Goal: Find specific page/section: Find specific page/section

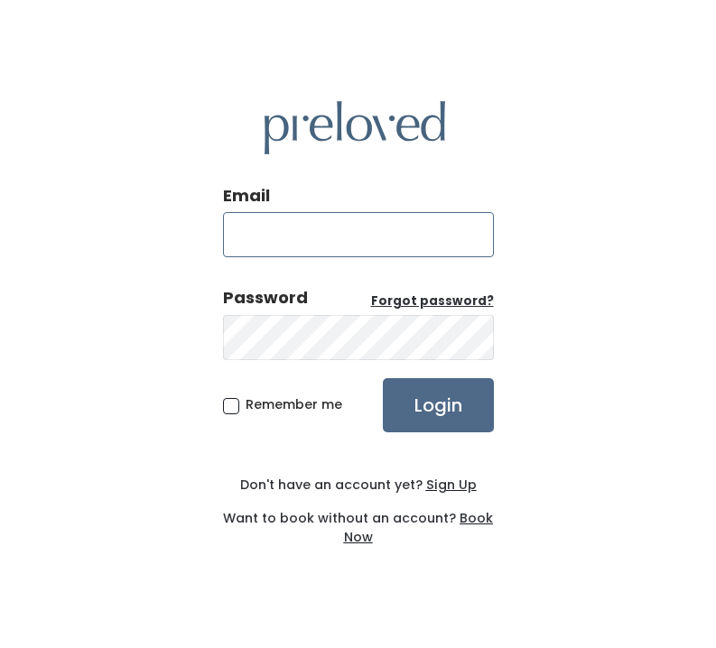
type input "[EMAIL_ADDRESS][DOMAIN_NAME]"
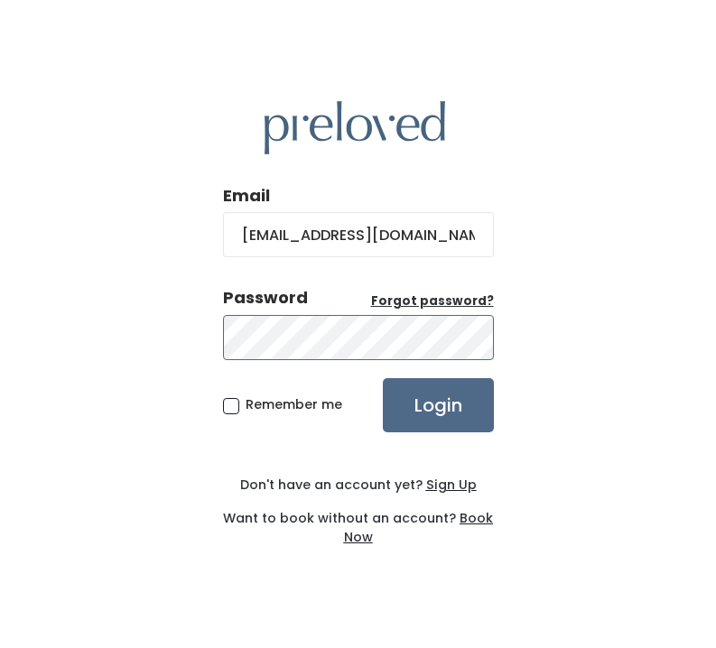
click at [437, 404] on input "Login" at bounding box center [438, 405] width 111 height 54
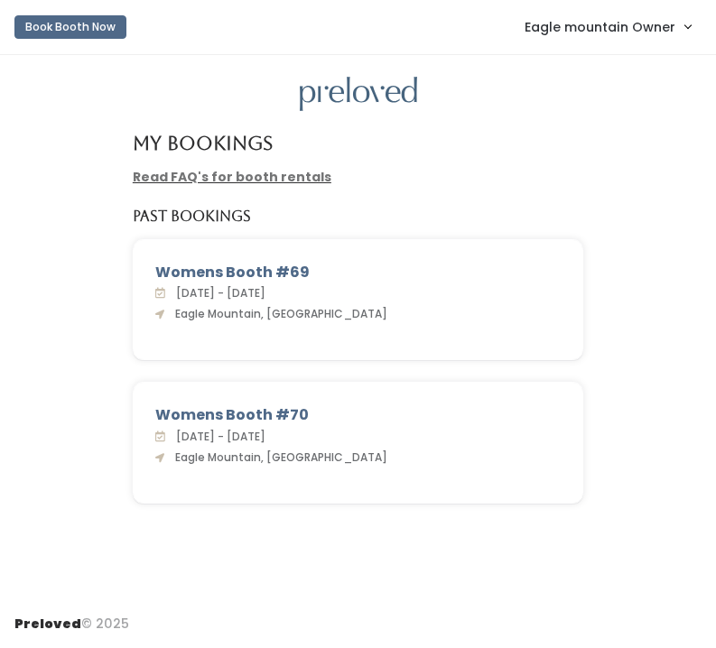
click at [538, 42] on link "Eagle mountain Owner" at bounding box center [607, 26] width 202 height 39
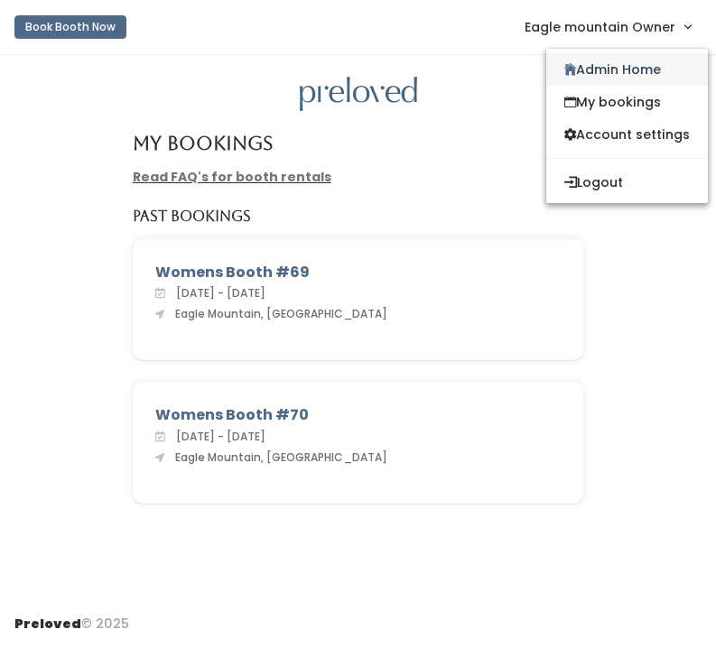
click at [575, 65] on link "Admin Home" at bounding box center [627, 69] width 162 height 32
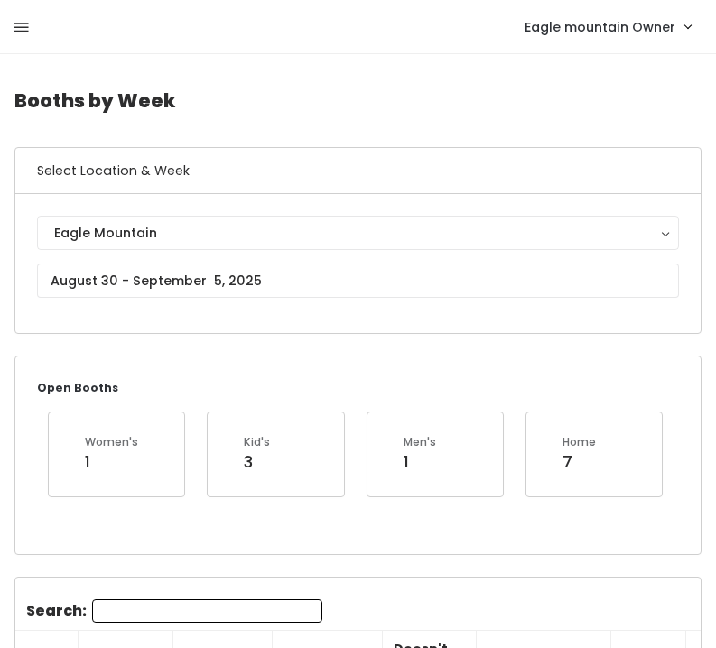
click at [20, 24] on icon at bounding box center [21, 28] width 14 height 16
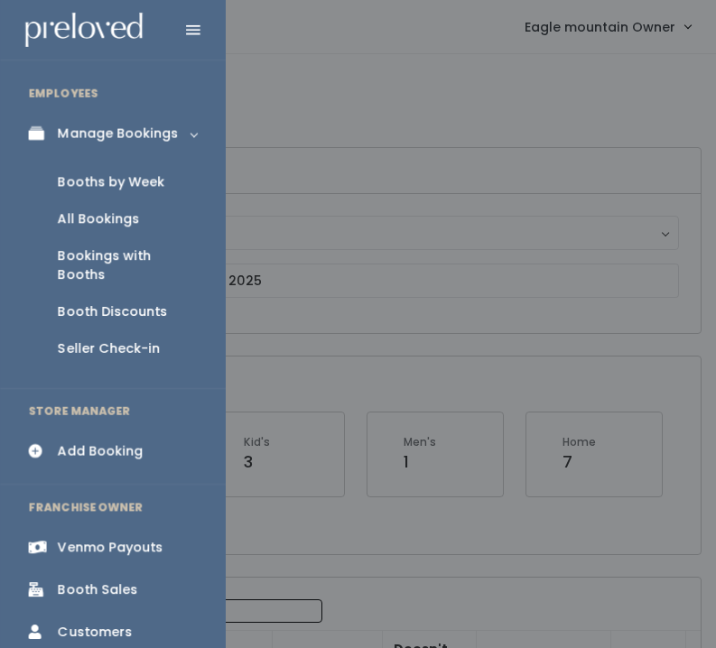
click at [103, 250] on div "Bookings with Booths" at bounding box center [127, 265] width 139 height 38
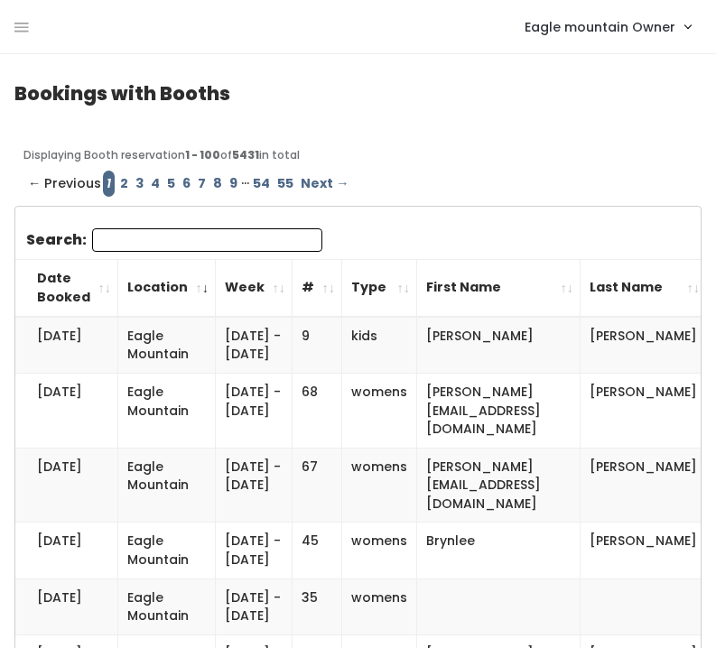
click at [117, 241] on input "Search:" at bounding box center [207, 239] width 230 height 23
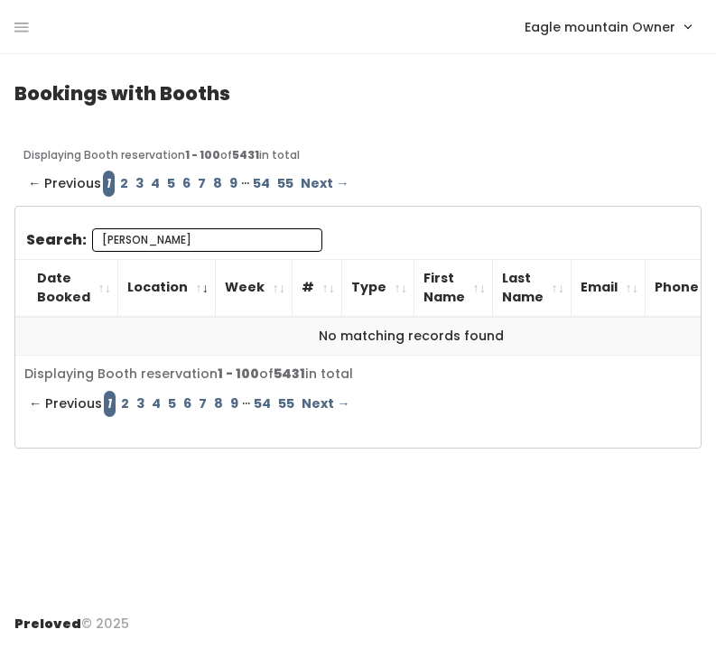
drag, startPoint x: 132, startPoint y: 239, endPoint x: 66, endPoint y: 239, distance: 65.9
click at [66, 239] on label "Search: Riley" at bounding box center [174, 239] width 296 height 23
click at [92, 239] on input "[PERSON_NAME]" at bounding box center [207, 239] width 230 height 23
type input "[PERSON_NAME]"
click at [119, 178] on link "2" at bounding box center [123, 184] width 15 height 26
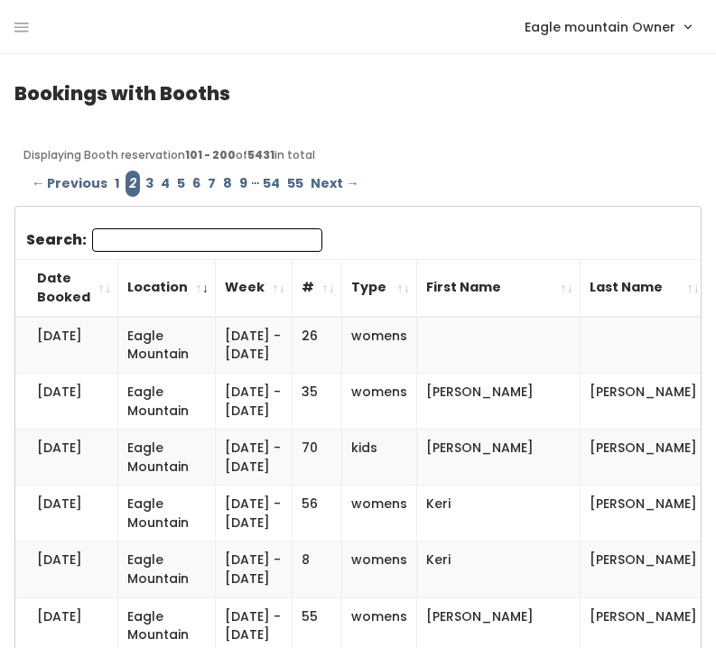
click at [123, 245] on input "Search:" at bounding box center [207, 239] width 230 height 23
paste input "[PERSON_NAME]"
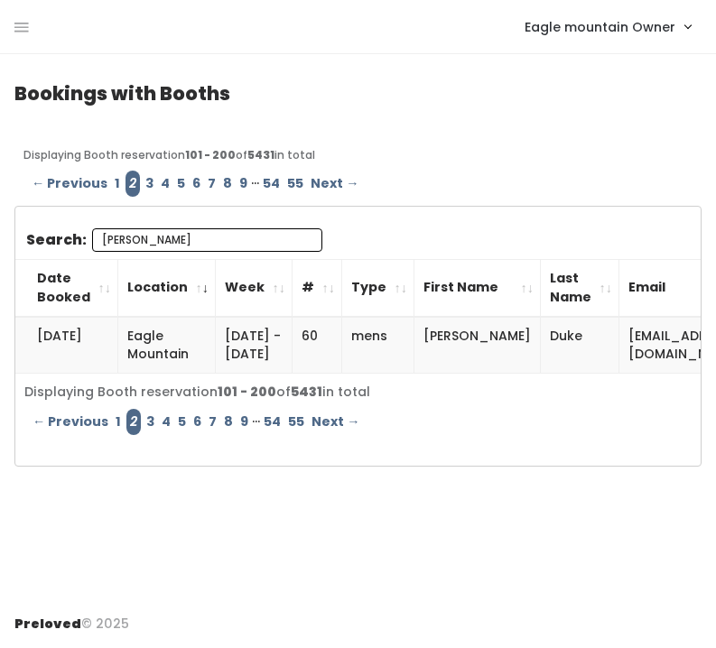
type input "[PERSON_NAME]"
click at [146, 177] on link "3" at bounding box center [149, 184] width 15 height 26
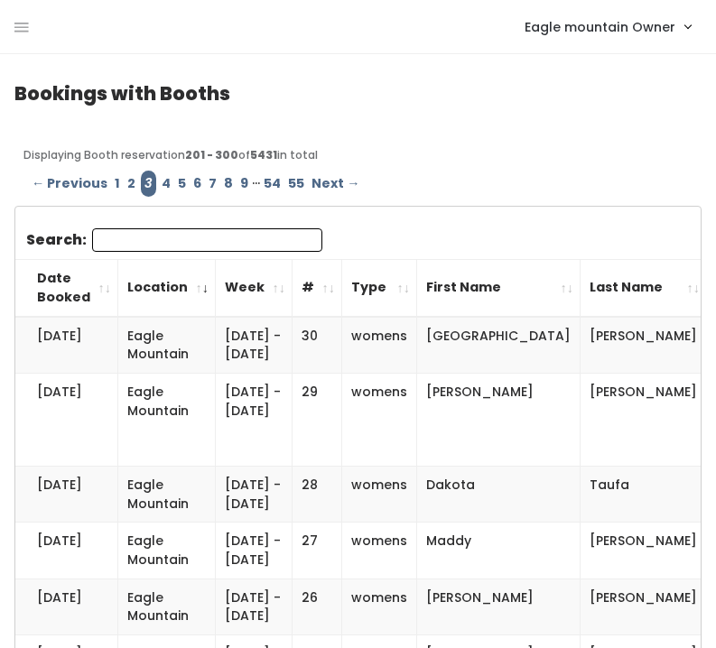
click at [139, 238] on input "Search:" at bounding box center [207, 239] width 230 height 23
paste input "[PERSON_NAME]"
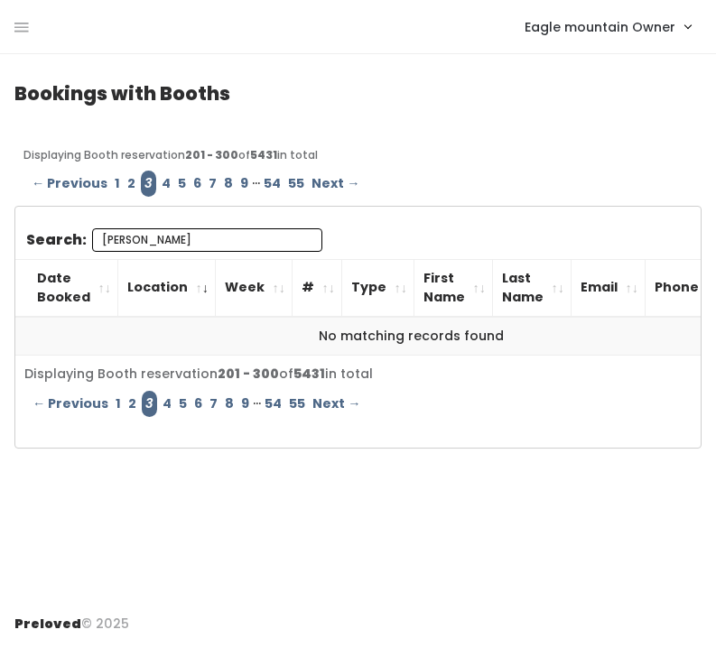
type input "[PERSON_NAME]"
click at [162, 179] on link "4" at bounding box center [166, 184] width 16 height 26
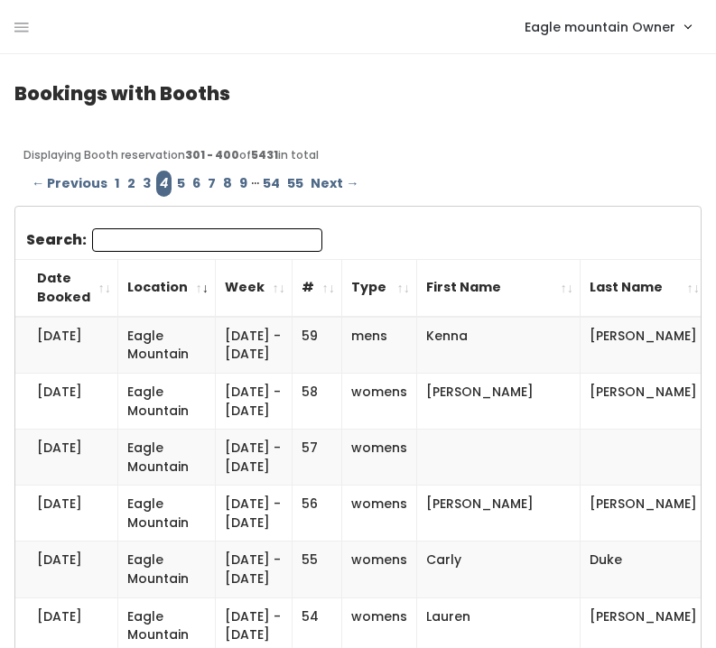
click at [136, 243] on input "Search:" at bounding box center [207, 239] width 230 height 23
paste input "[PERSON_NAME]"
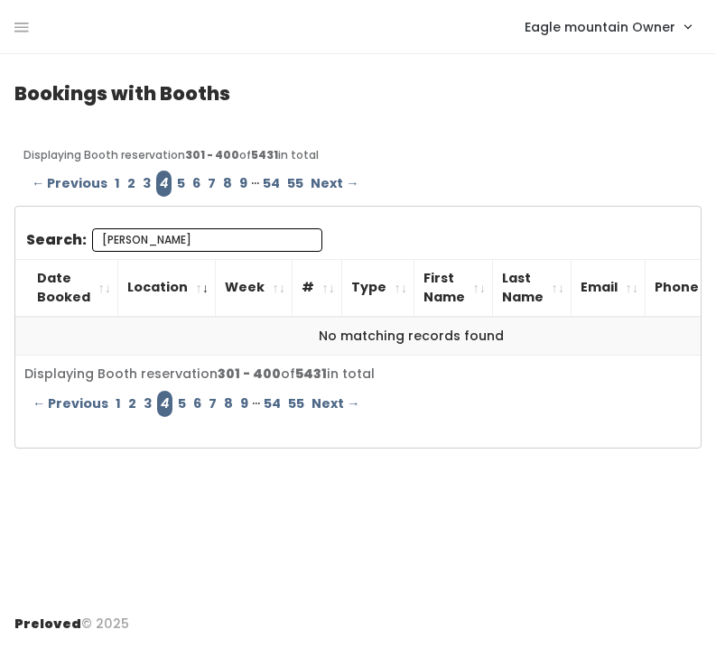
type input "[PERSON_NAME]"
click at [176, 180] on link "5" at bounding box center [180, 184] width 15 height 26
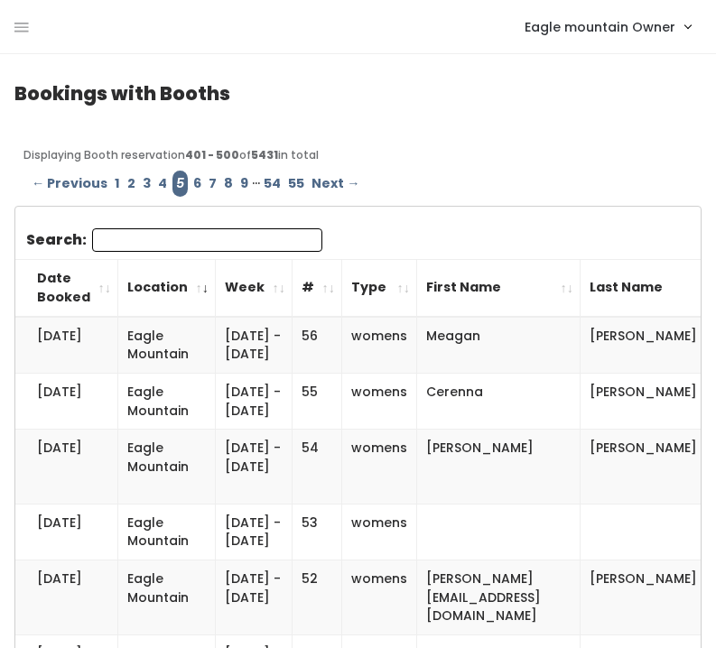
click at [129, 236] on input "Search:" at bounding box center [207, 239] width 230 height 23
paste input "[PERSON_NAME]"
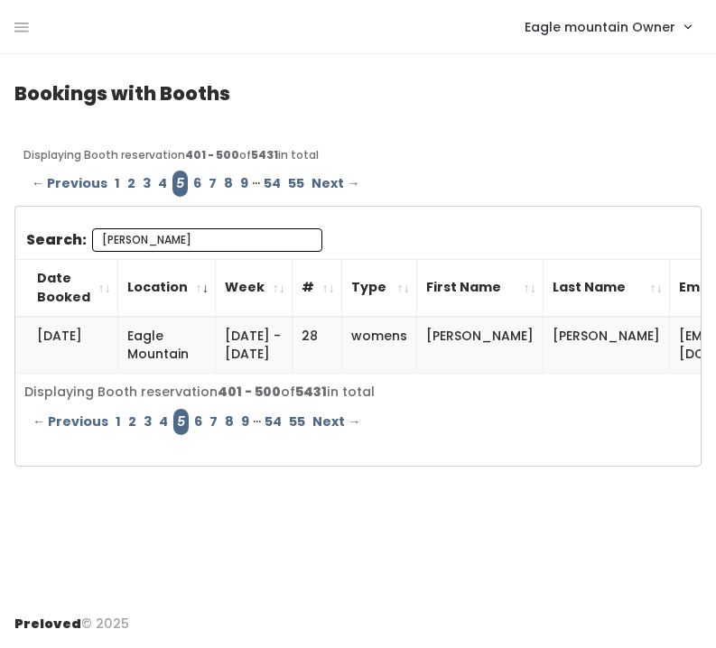
type input "[PERSON_NAME]"
click at [190, 183] on link "6" at bounding box center [196, 184] width 15 height 26
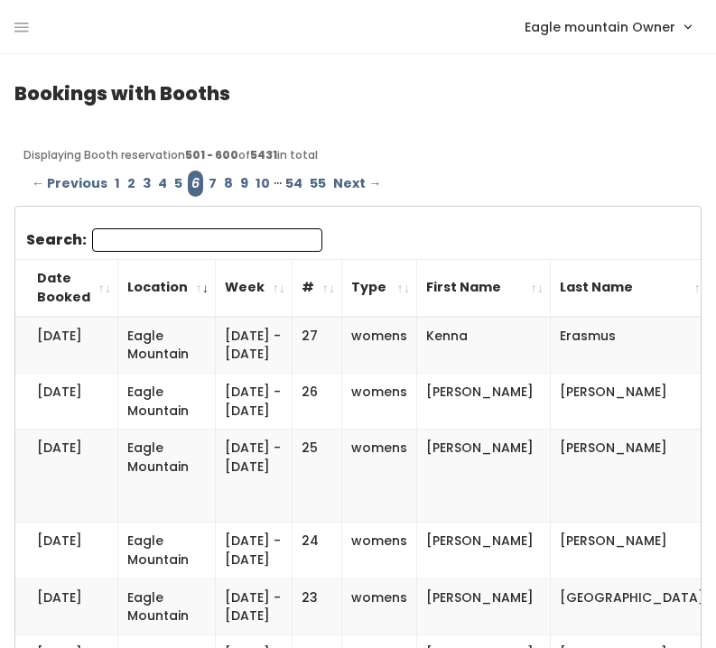
click at [133, 236] on input "Search:" at bounding box center [207, 239] width 230 height 23
paste input "[PERSON_NAME]"
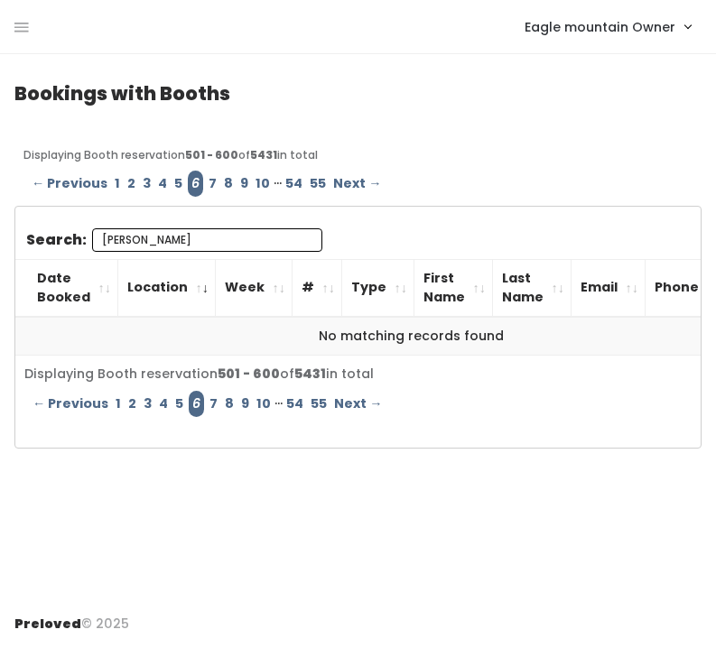
type input "[PERSON_NAME]"
click at [206, 181] on link "7" at bounding box center [212, 184] width 15 height 26
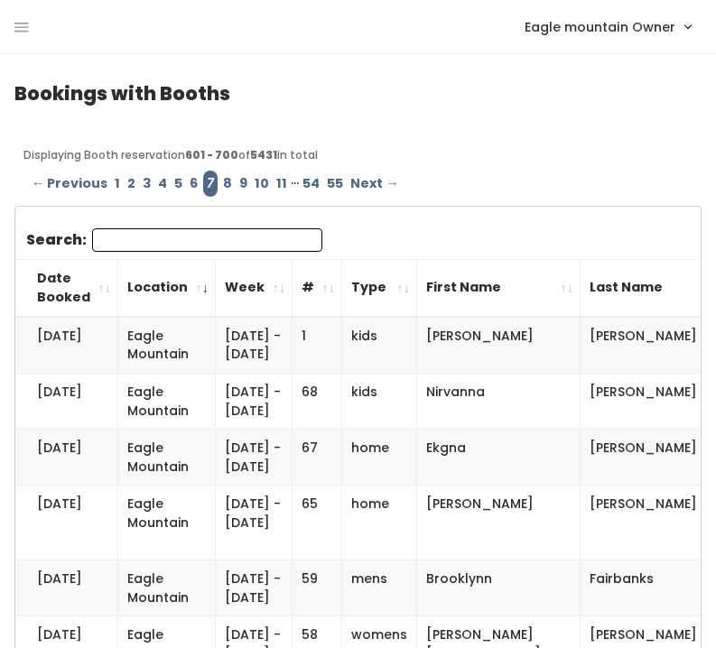
click at [152, 236] on input "Search:" at bounding box center [207, 239] width 230 height 23
paste input "[PERSON_NAME]"
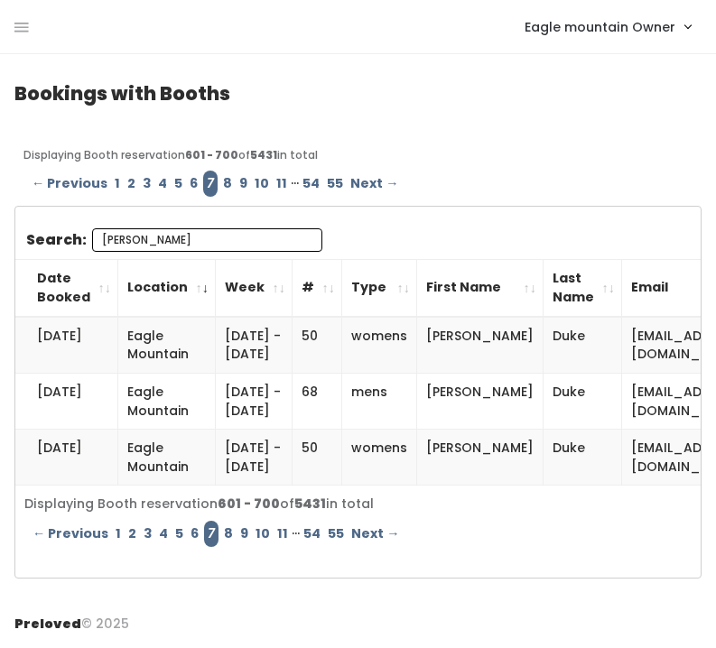
type input "[PERSON_NAME]"
click at [226, 177] on link "8" at bounding box center [227, 184] width 16 height 26
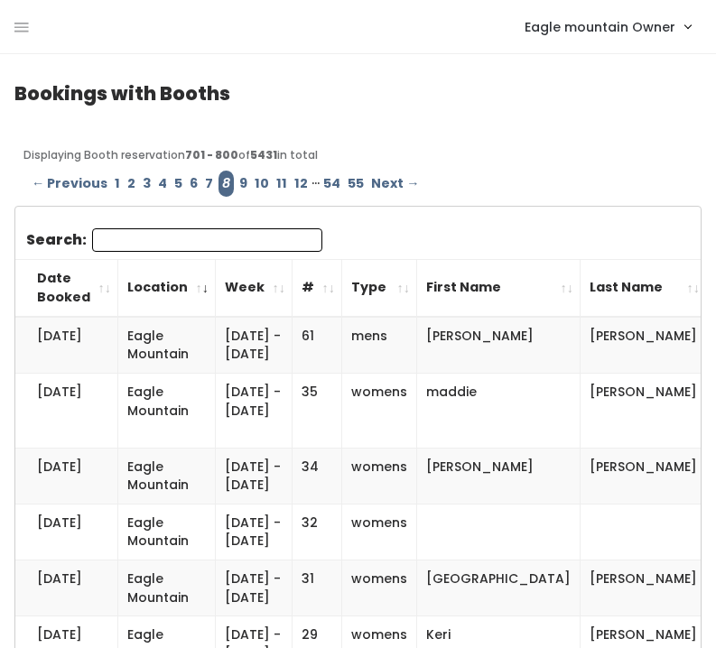
paste input "[PERSON_NAME]"
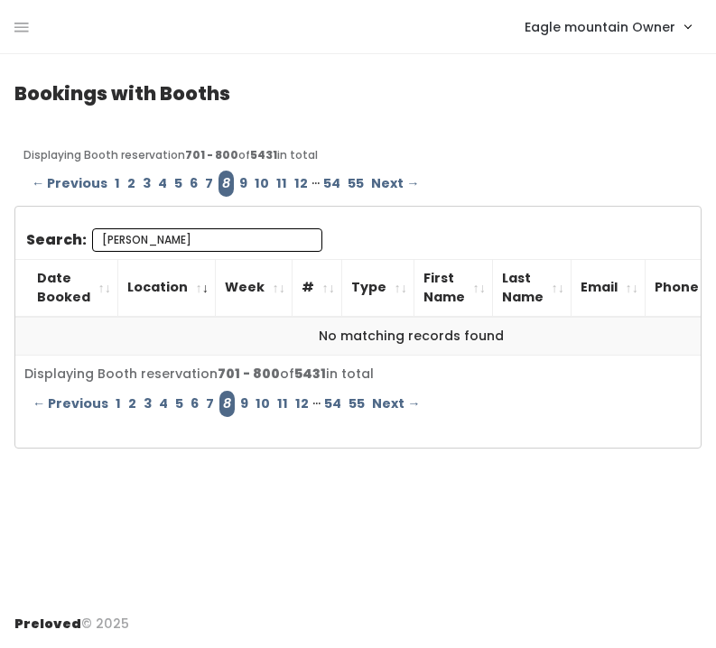
type input "[PERSON_NAME]"
click at [236, 185] on link "9" at bounding box center [243, 184] width 15 height 26
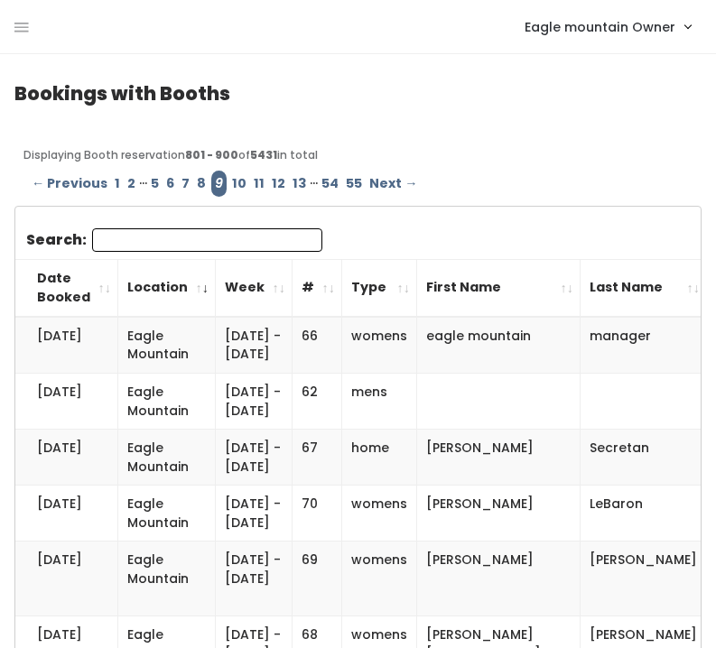
click at [132, 236] on input "Search:" at bounding box center [207, 239] width 230 height 23
paste input "[PERSON_NAME]"
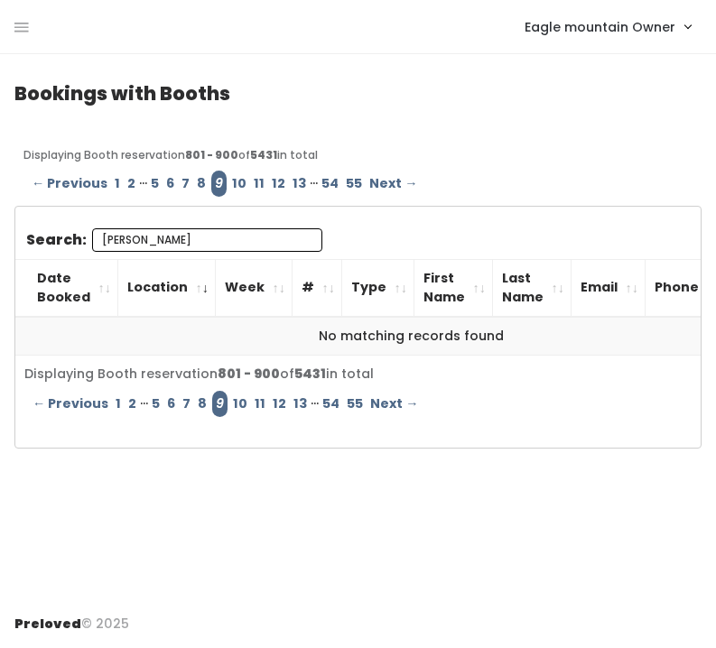
type input "[PERSON_NAME]"
click at [232, 177] on link "10" at bounding box center [239, 184] width 22 height 26
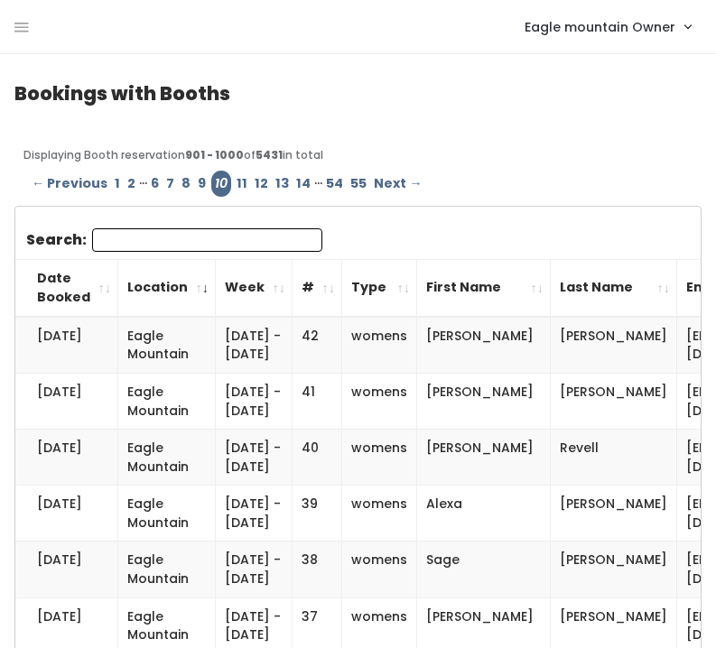
click at [137, 234] on input "Search:" at bounding box center [207, 239] width 230 height 23
paste input "[PERSON_NAME]"
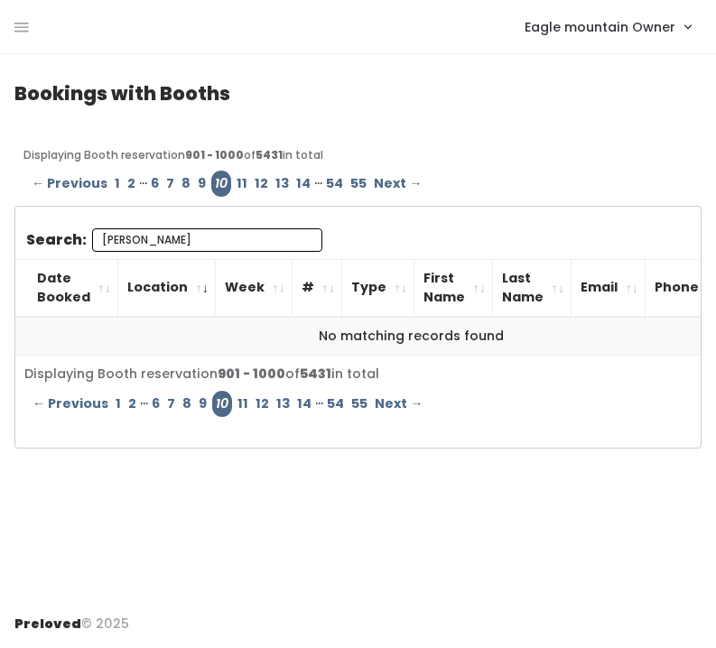
type input "[PERSON_NAME]"
click at [234, 186] on link "11" at bounding box center [242, 184] width 18 height 26
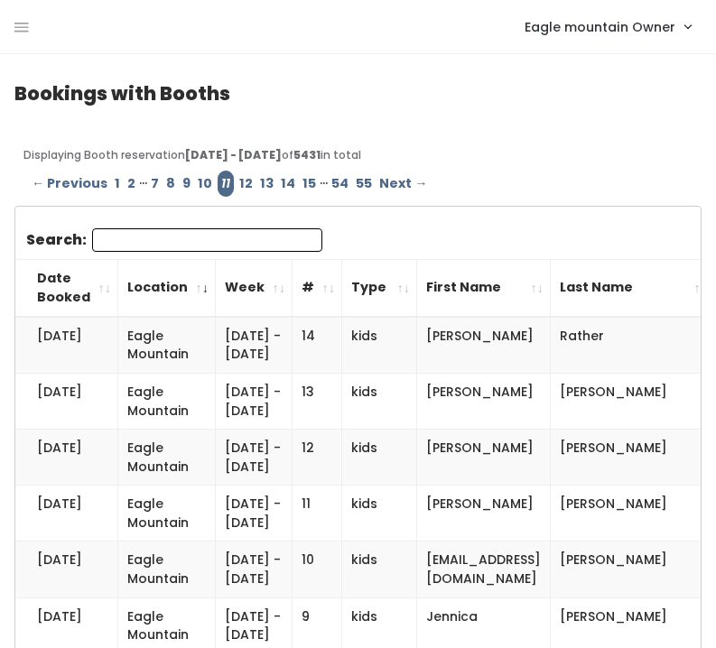
click at [146, 229] on input "Search:" at bounding box center [207, 239] width 230 height 23
paste input "[PERSON_NAME]"
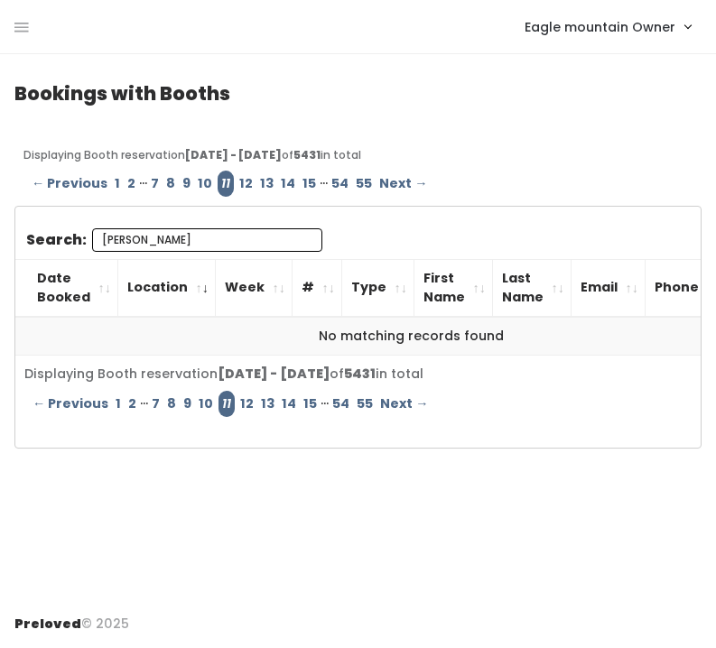
type input "[PERSON_NAME]"
click at [239, 180] on link "12" at bounding box center [246, 184] width 21 height 26
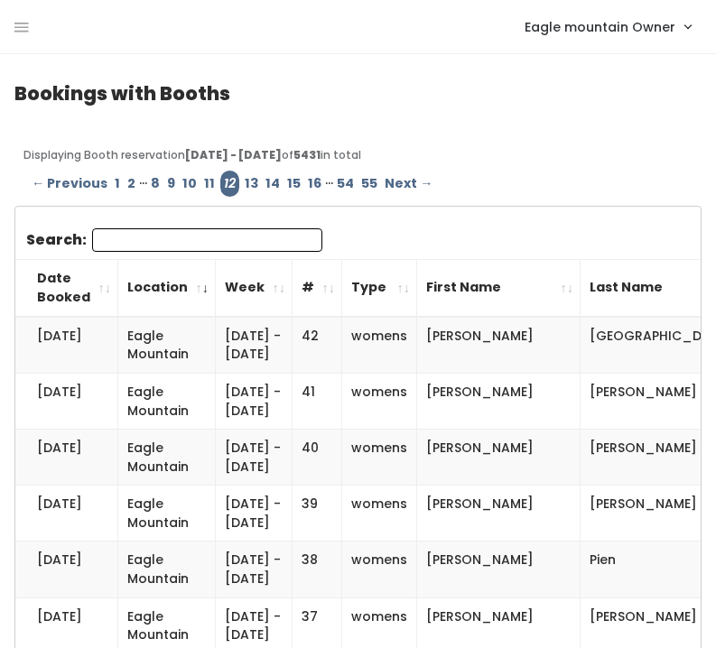
click at [146, 229] on input "Search:" at bounding box center [207, 239] width 230 height 23
paste input "[PERSON_NAME]"
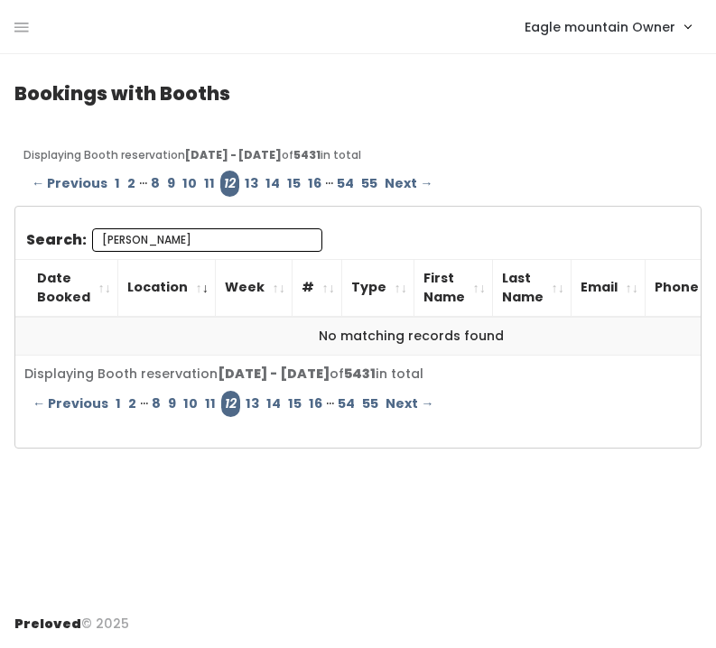
type input "[PERSON_NAME]"
click at [248, 182] on link "13" at bounding box center [251, 184] width 21 height 26
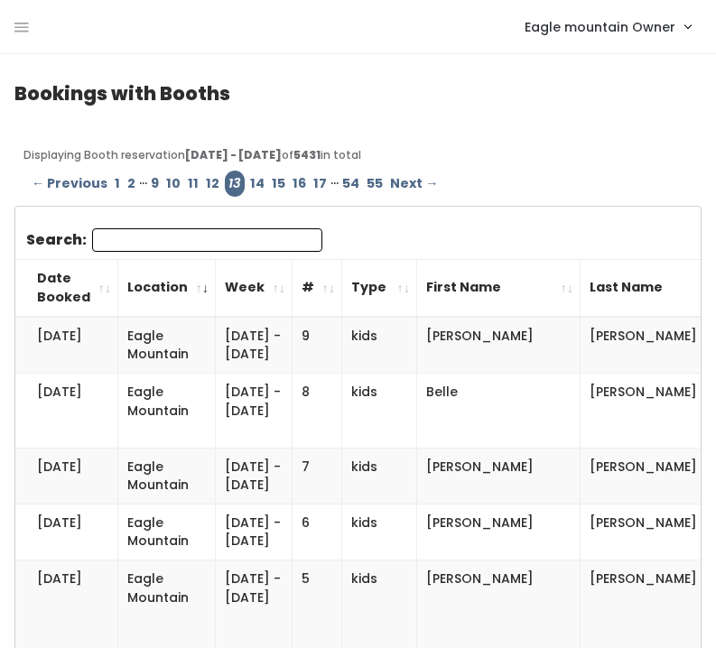
click at [131, 238] on input "Search:" at bounding box center [207, 239] width 230 height 23
paste input "[PERSON_NAME]"
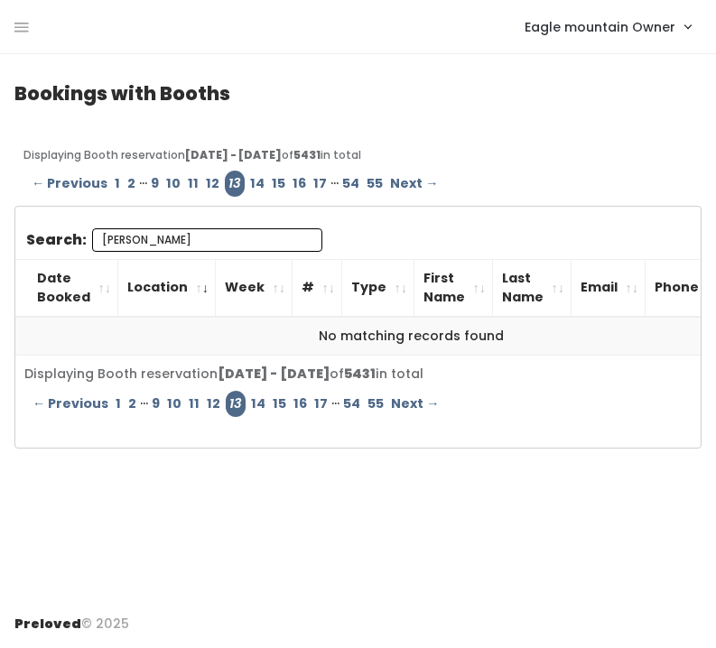
type input "[PERSON_NAME]"
click at [256, 181] on link "14" at bounding box center [257, 184] width 22 height 26
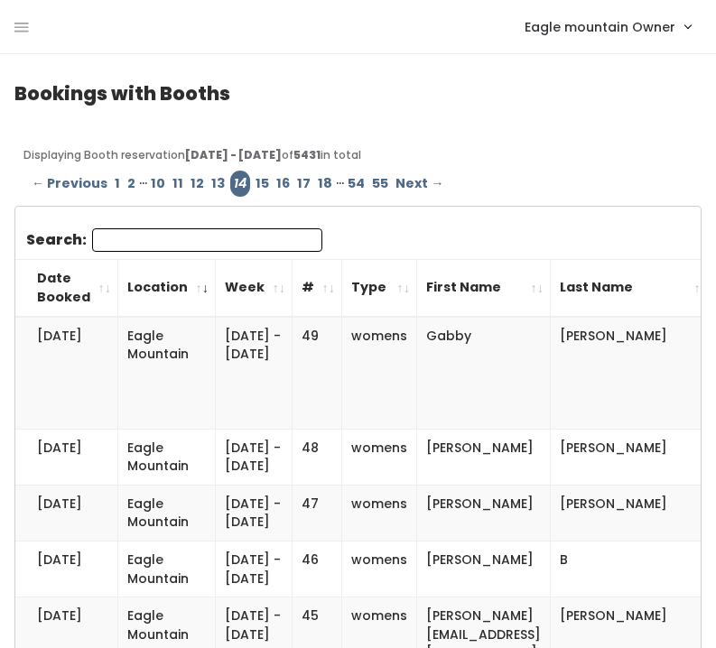
click at [159, 230] on input "Search:" at bounding box center [207, 239] width 230 height 23
paste input "[PERSON_NAME]"
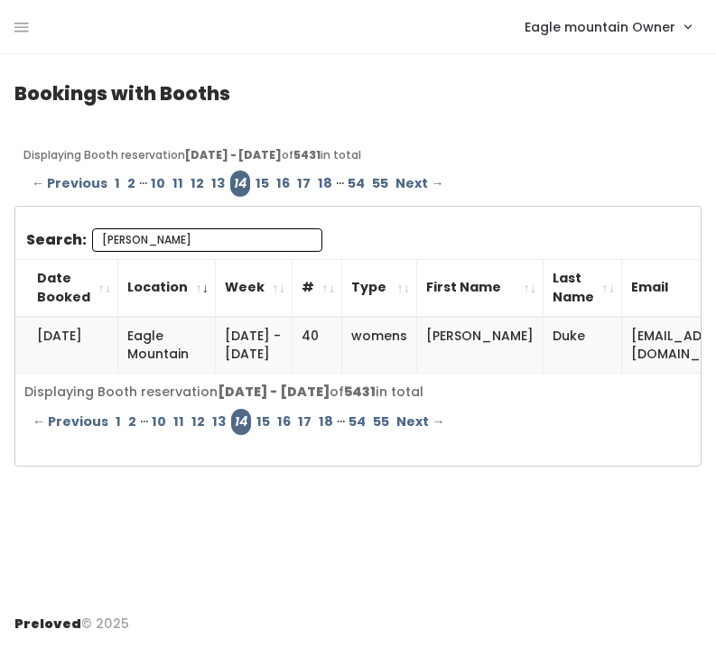
type input "[PERSON_NAME]"
click at [258, 185] on link "15" at bounding box center [262, 184] width 21 height 26
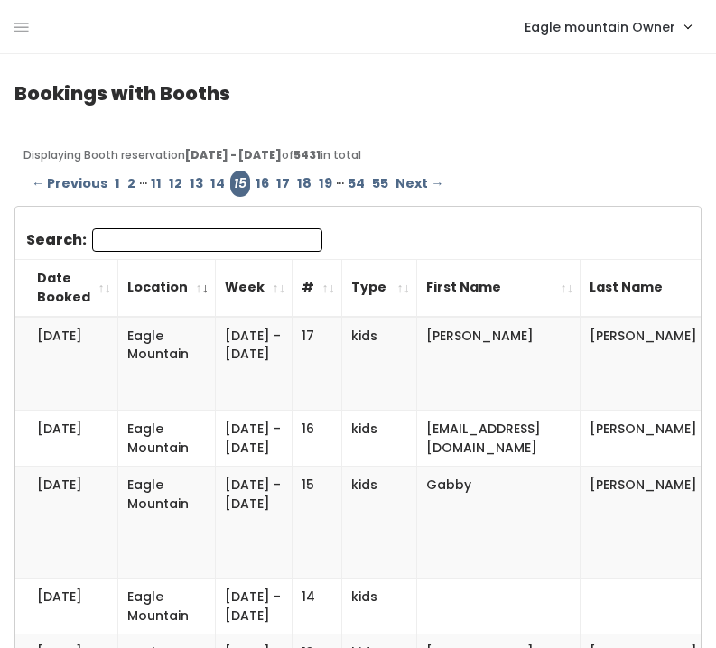
click at [162, 235] on input "Search:" at bounding box center [207, 239] width 230 height 23
paste input "[PERSON_NAME]"
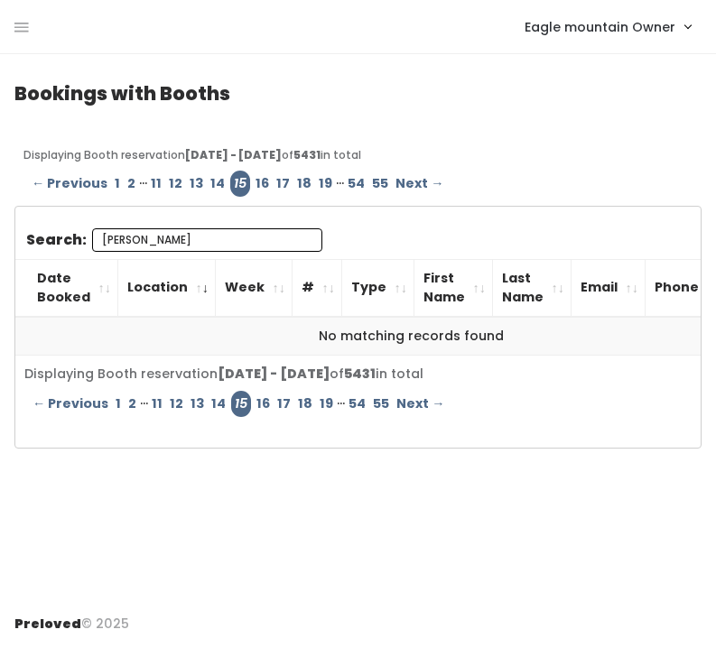
type input "[PERSON_NAME]"
click at [252, 183] on link "16" at bounding box center [262, 184] width 21 height 26
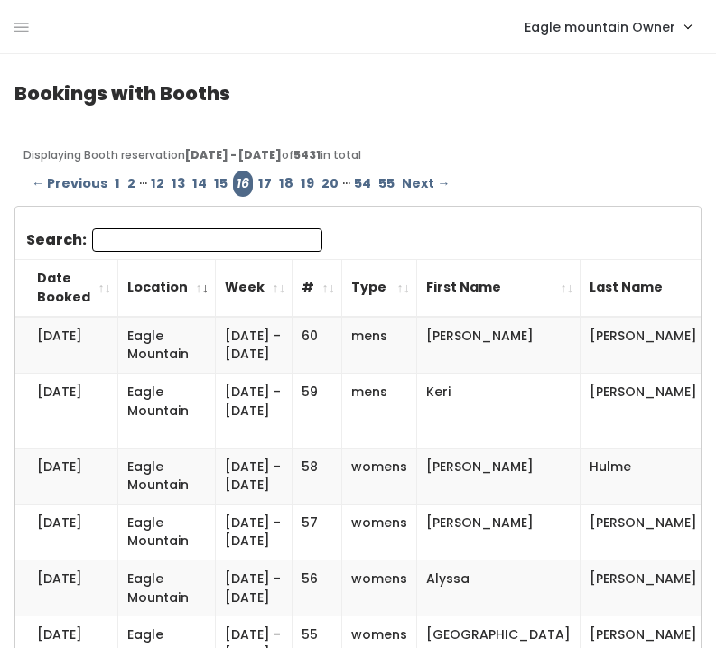
click at [134, 236] on input "Search:" at bounding box center [207, 239] width 230 height 23
paste input "[PERSON_NAME]"
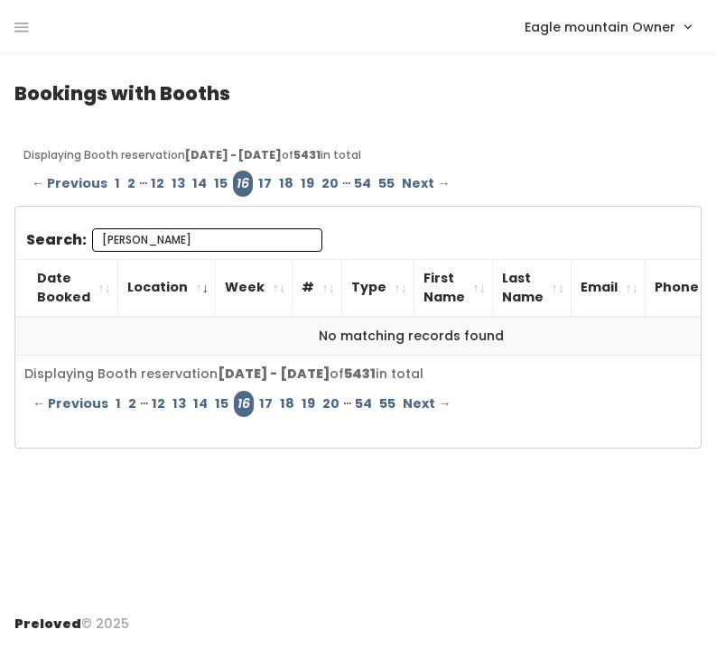
type input "[PERSON_NAME]"
click at [254, 177] on link "17" at bounding box center [264, 184] width 21 height 26
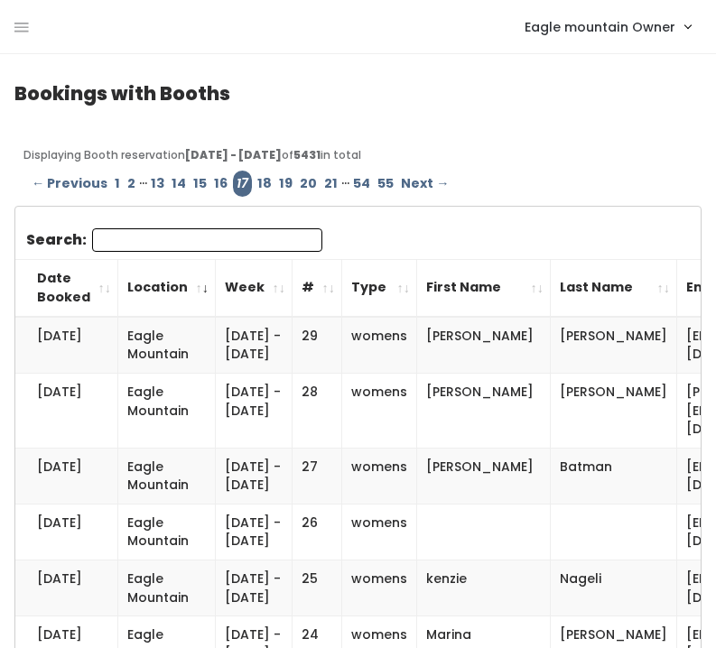
click at [150, 238] on input "Search:" at bounding box center [207, 239] width 230 height 23
paste input "[PERSON_NAME]"
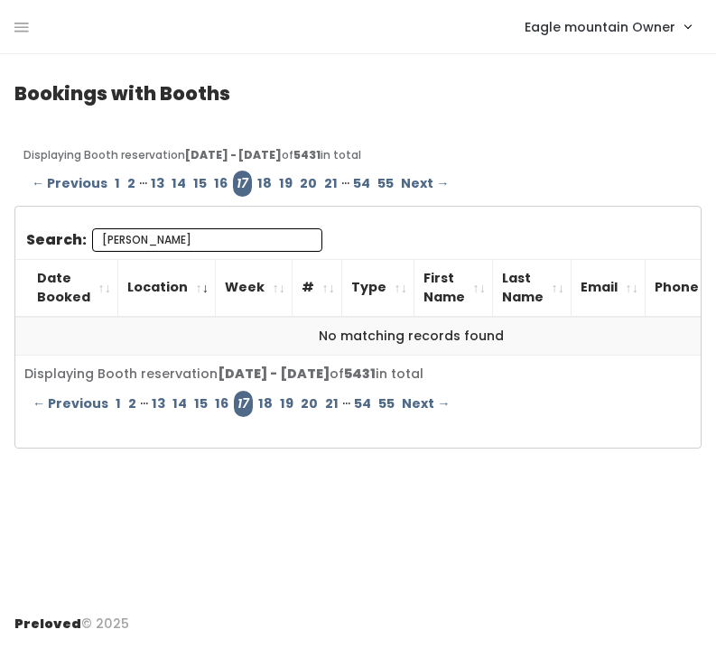
type input "[PERSON_NAME]"
click at [261, 180] on link "18" at bounding box center [265, 184] width 22 height 26
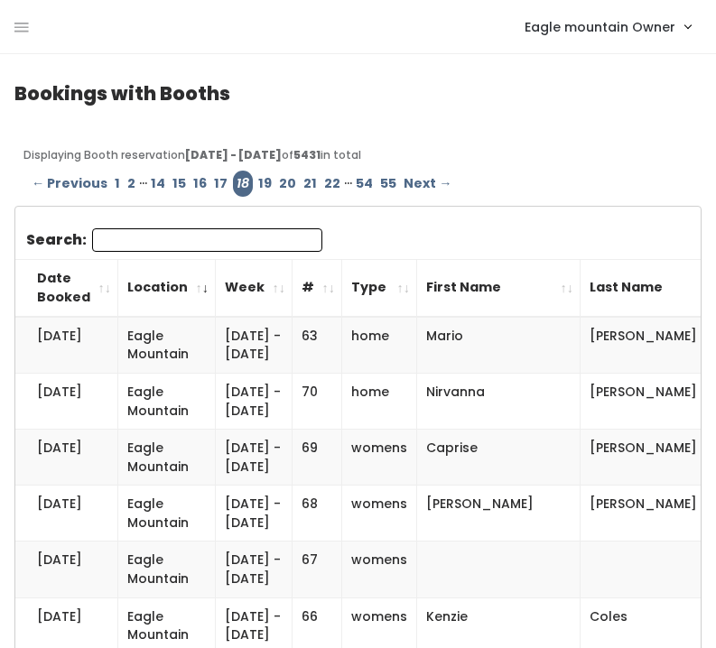
click at [175, 232] on input "Search:" at bounding box center [207, 239] width 230 height 23
paste input "[PERSON_NAME]"
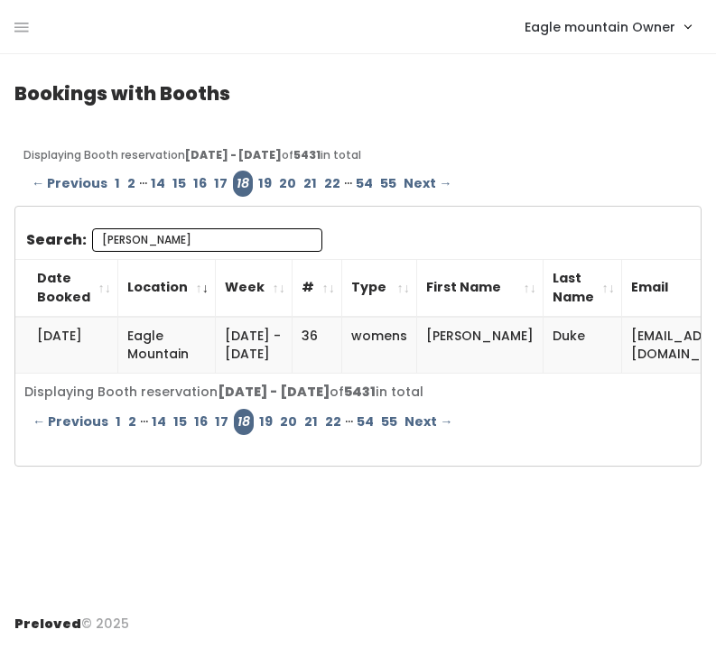
type input "[PERSON_NAME]"
click at [261, 181] on link "19" at bounding box center [264, 184] width 21 height 26
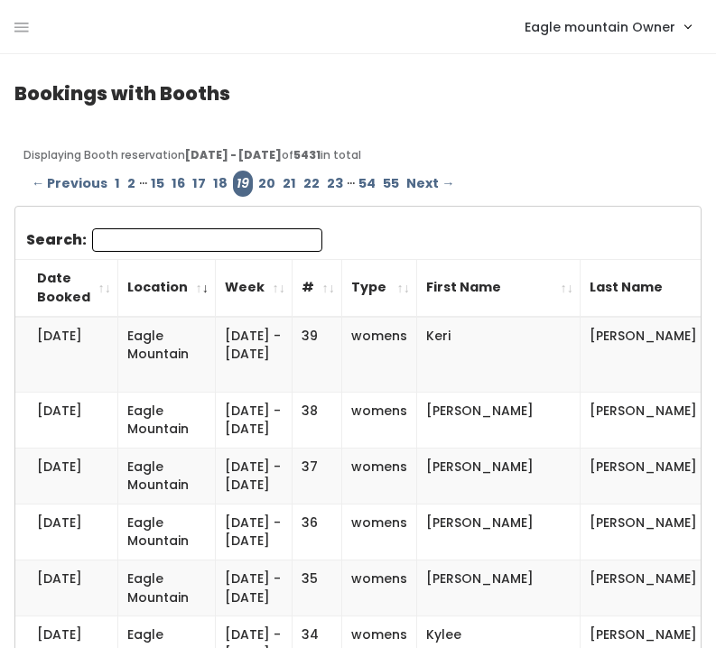
click at [169, 232] on input "Search:" at bounding box center [207, 239] width 230 height 23
paste input "[PERSON_NAME]"
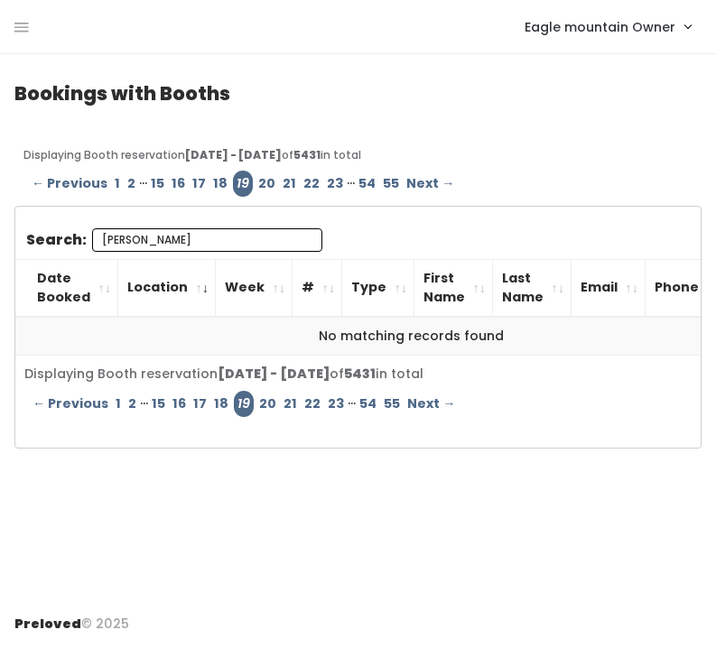
type input "[PERSON_NAME]"
click at [259, 182] on link "20" at bounding box center [266, 184] width 24 height 26
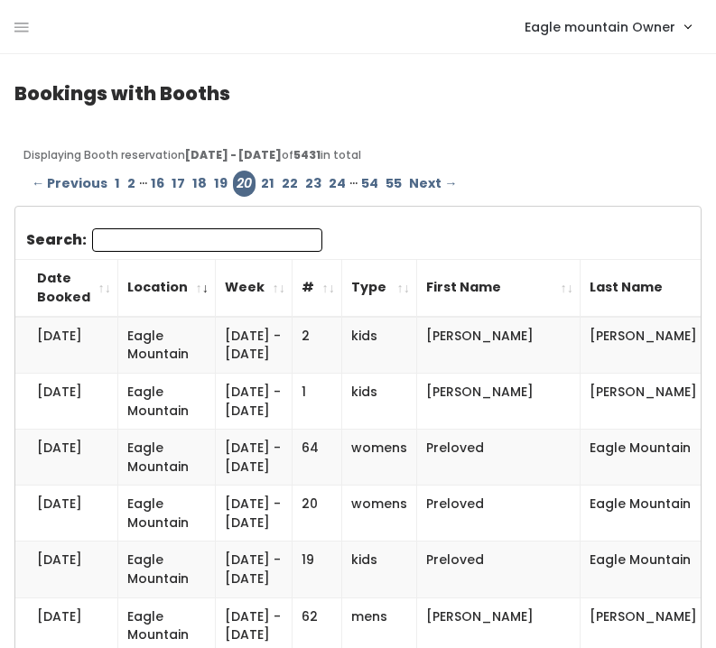
click at [135, 243] on input "Search:" at bounding box center [207, 239] width 230 height 23
paste input "[PERSON_NAME]"
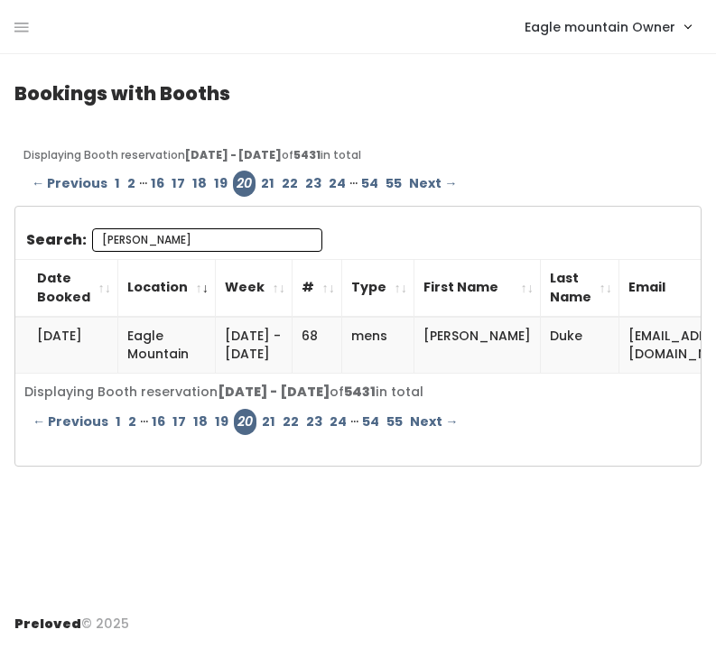
type input "[PERSON_NAME]"
click at [262, 185] on link "21" at bounding box center [267, 184] width 21 height 26
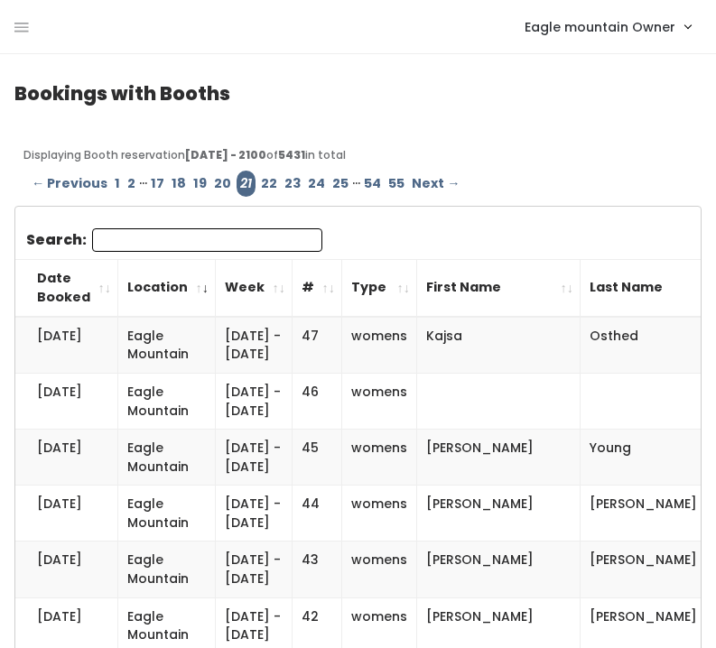
click at [146, 233] on input "Search:" at bounding box center [207, 239] width 230 height 23
paste input "[PERSON_NAME]"
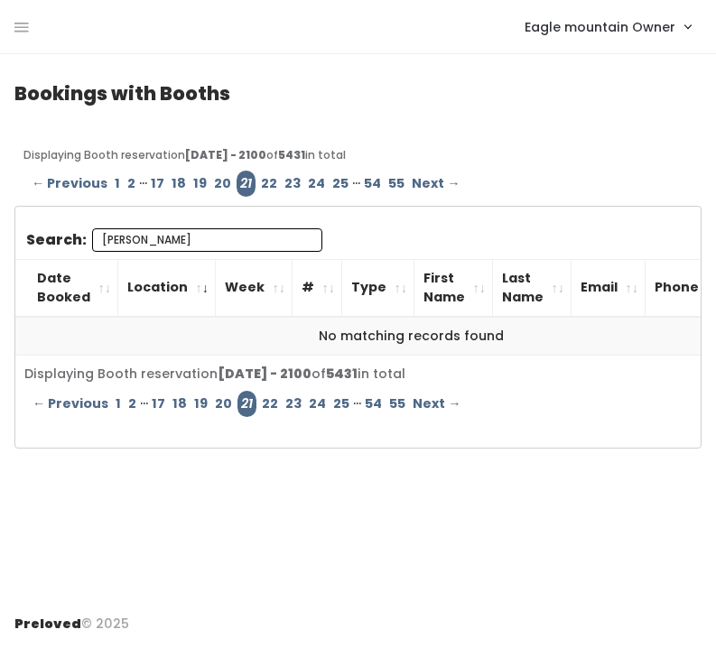
type input "[PERSON_NAME]"
click at [257, 180] on link "22" at bounding box center [268, 184] width 23 height 26
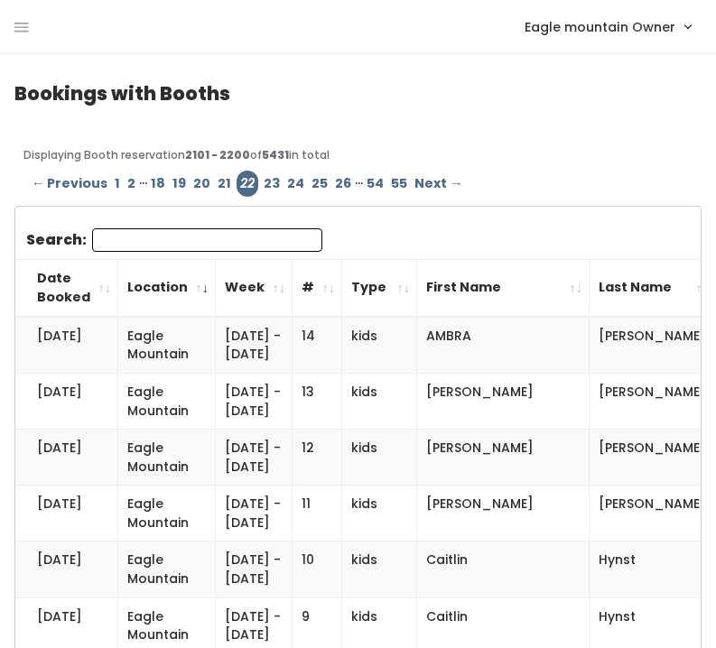
click at [143, 236] on input "Search:" at bounding box center [207, 239] width 230 height 23
paste input "[PERSON_NAME]"
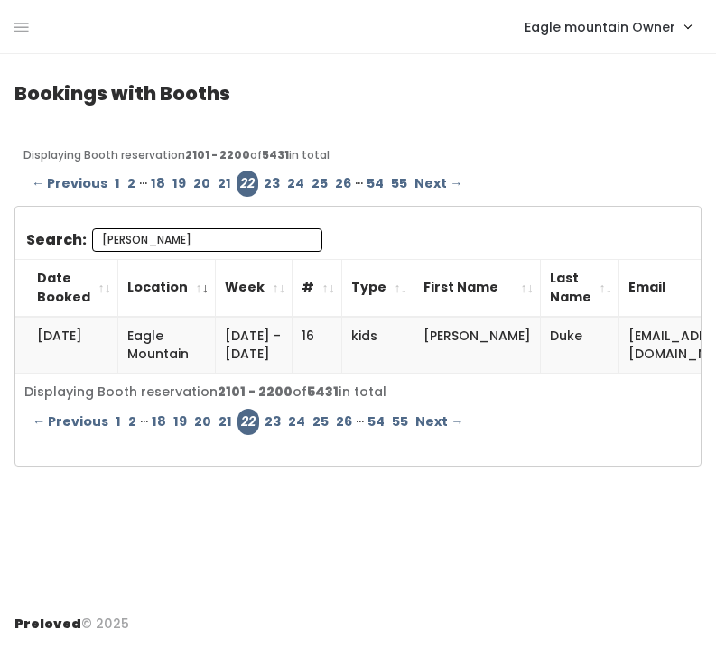
type input "[PERSON_NAME]"
click at [263, 182] on link "23" at bounding box center [271, 184] width 23 height 26
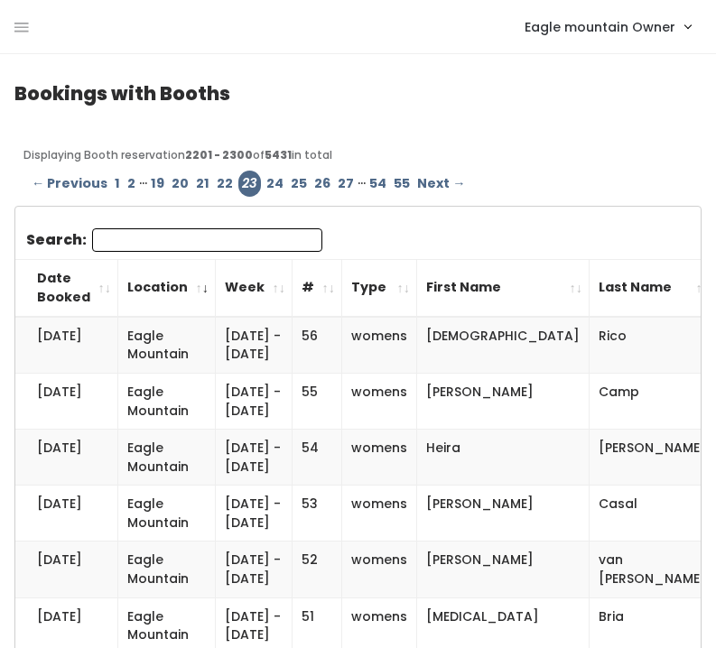
click at [164, 235] on input "Search:" at bounding box center [207, 239] width 230 height 23
paste input "[PERSON_NAME]"
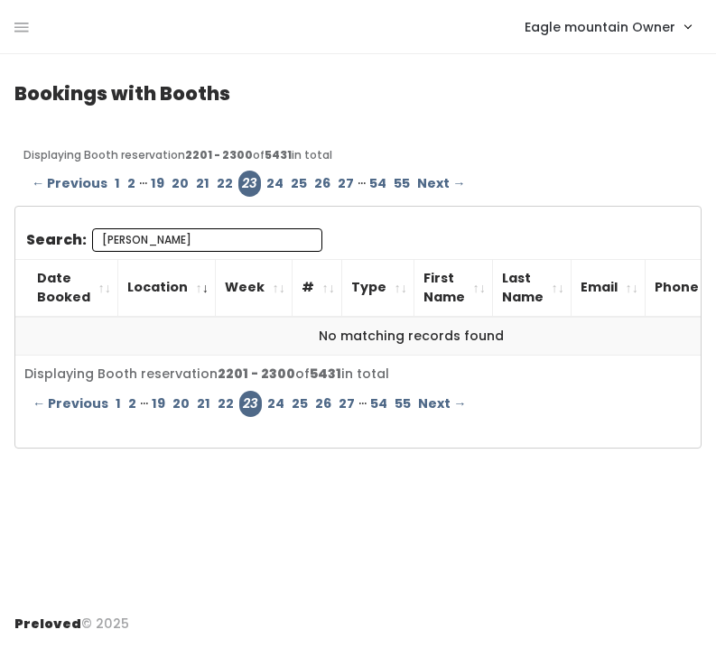
type input "[PERSON_NAME]"
click at [264, 181] on link "24" at bounding box center [275, 184] width 24 height 26
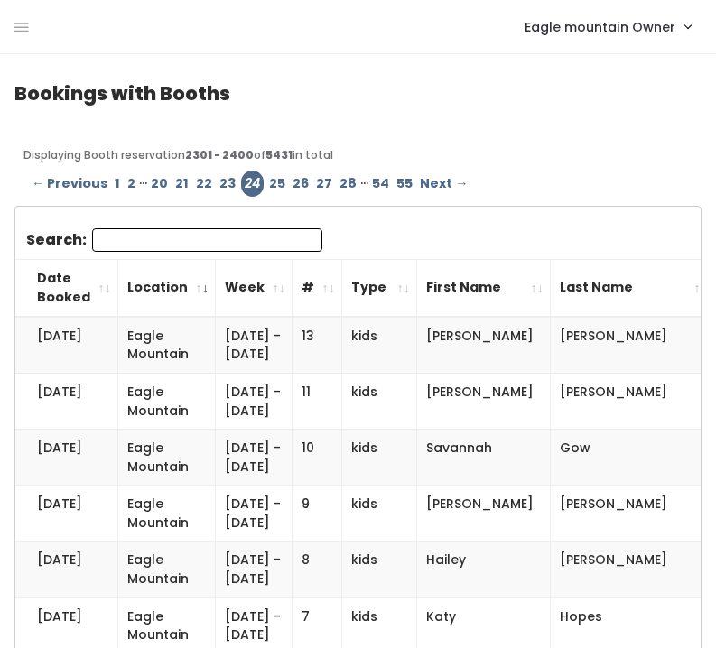
click at [142, 233] on input "Search:" at bounding box center [207, 239] width 230 height 23
paste input "[PERSON_NAME]"
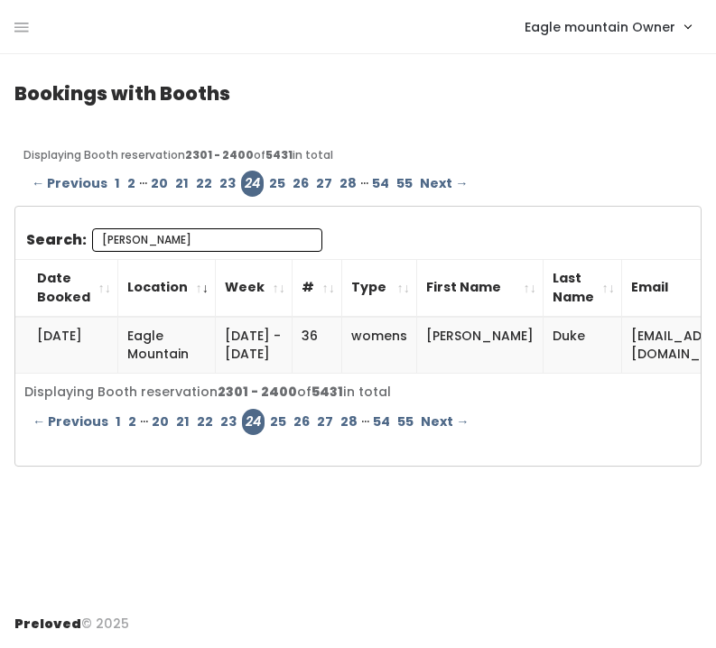
type input "[PERSON_NAME]"
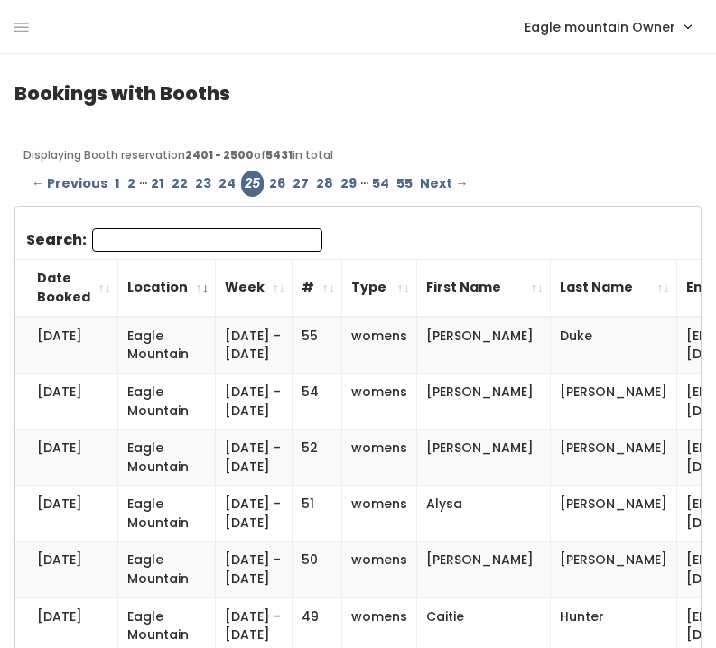
click at [152, 239] on input "Search:" at bounding box center [207, 239] width 230 height 23
paste input "[PERSON_NAME]"
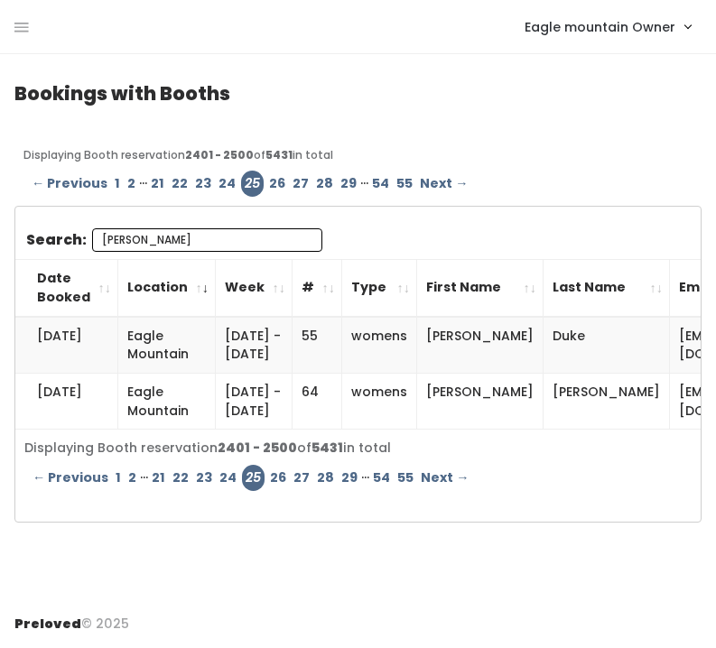
type input "[PERSON_NAME]"
click at [269, 178] on link "26" at bounding box center [276, 184] width 23 height 26
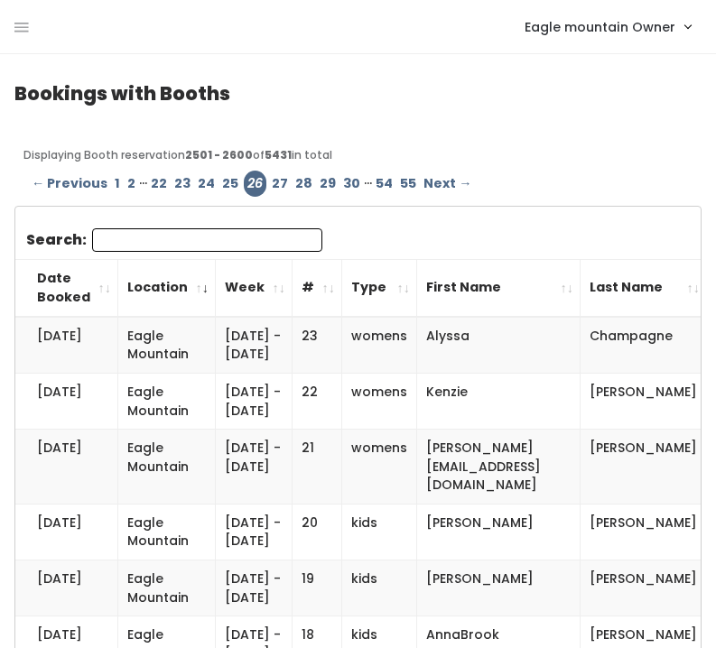
click at [168, 239] on input "Search:" at bounding box center [207, 239] width 230 height 23
paste input "[PERSON_NAME]"
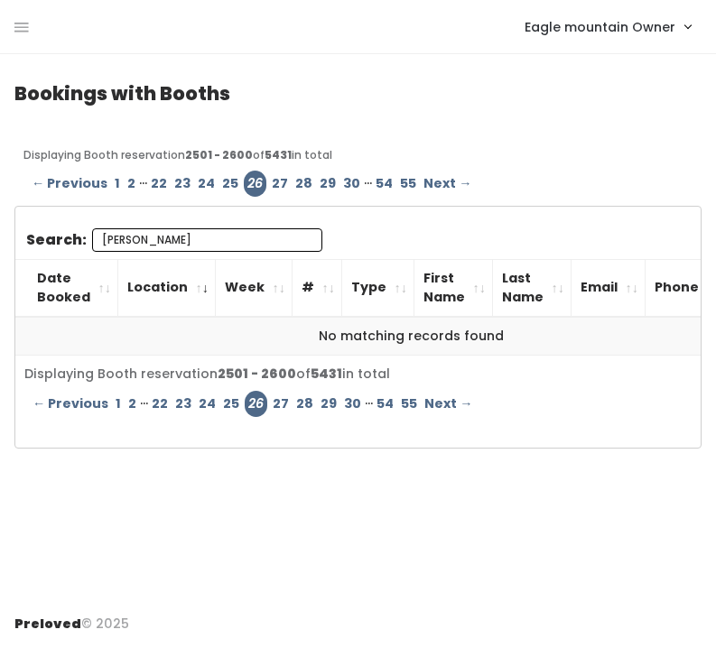
type input "[PERSON_NAME]"
click at [272, 179] on link "27" at bounding box center [279, 184] width 23 height 26
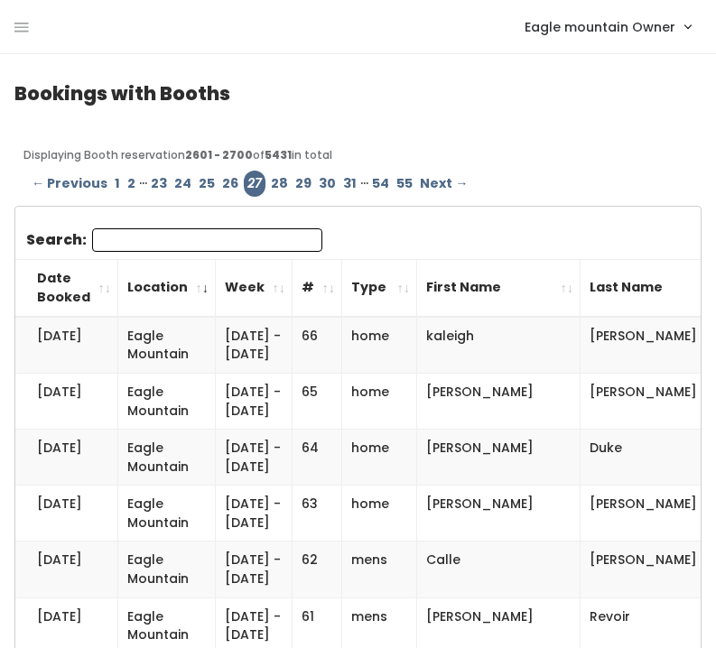
click at [149, 238] on input "Search:" at bounding box center [207, 239] width 230 height 23
paste input "[PERSON_NAME]"
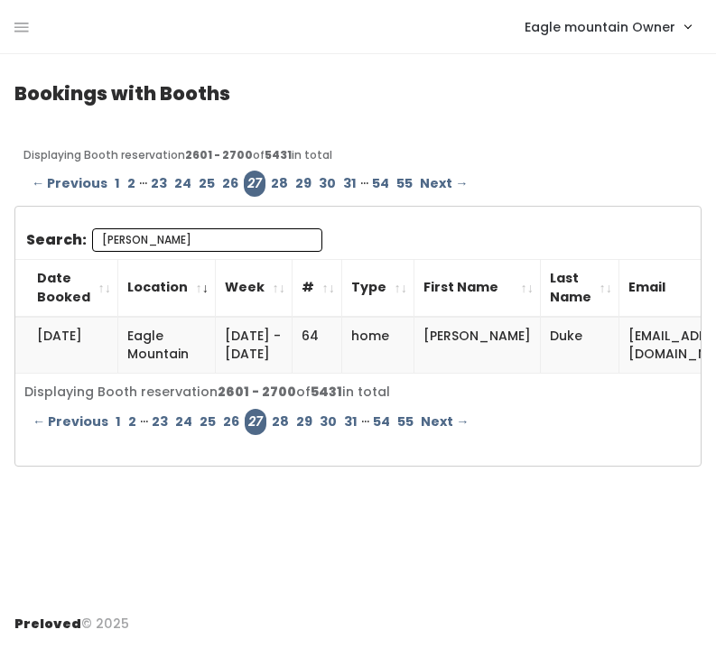
type input "[PERSON_NAME]"
click at [273, 185] on link "28" at bounding box center [279, 184] width 24 height 26
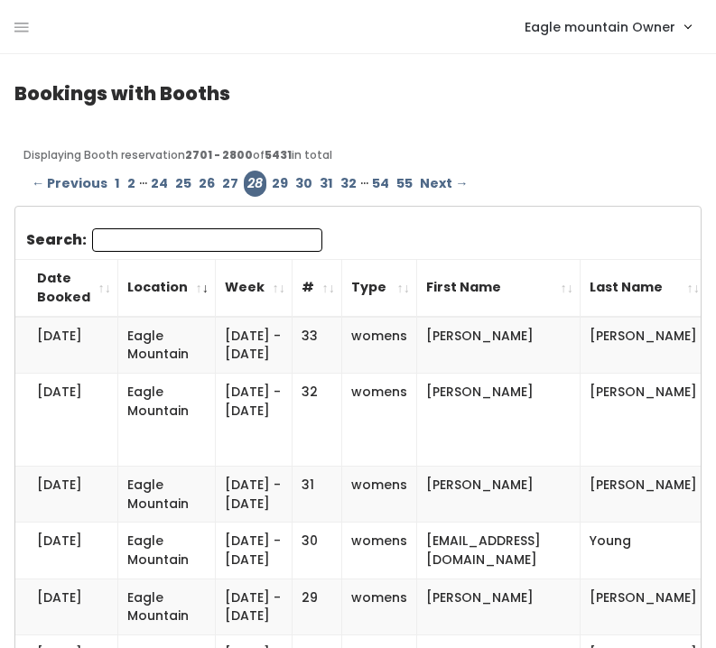
click at [180, 239] on input "Search:" at bounding box center [207, 239] width 230 height 23
paste input "[PERSON_NAME]"
type input "[PERSON_NAME]"
